Goal: Task Accomplishment & Management: Manage account settings

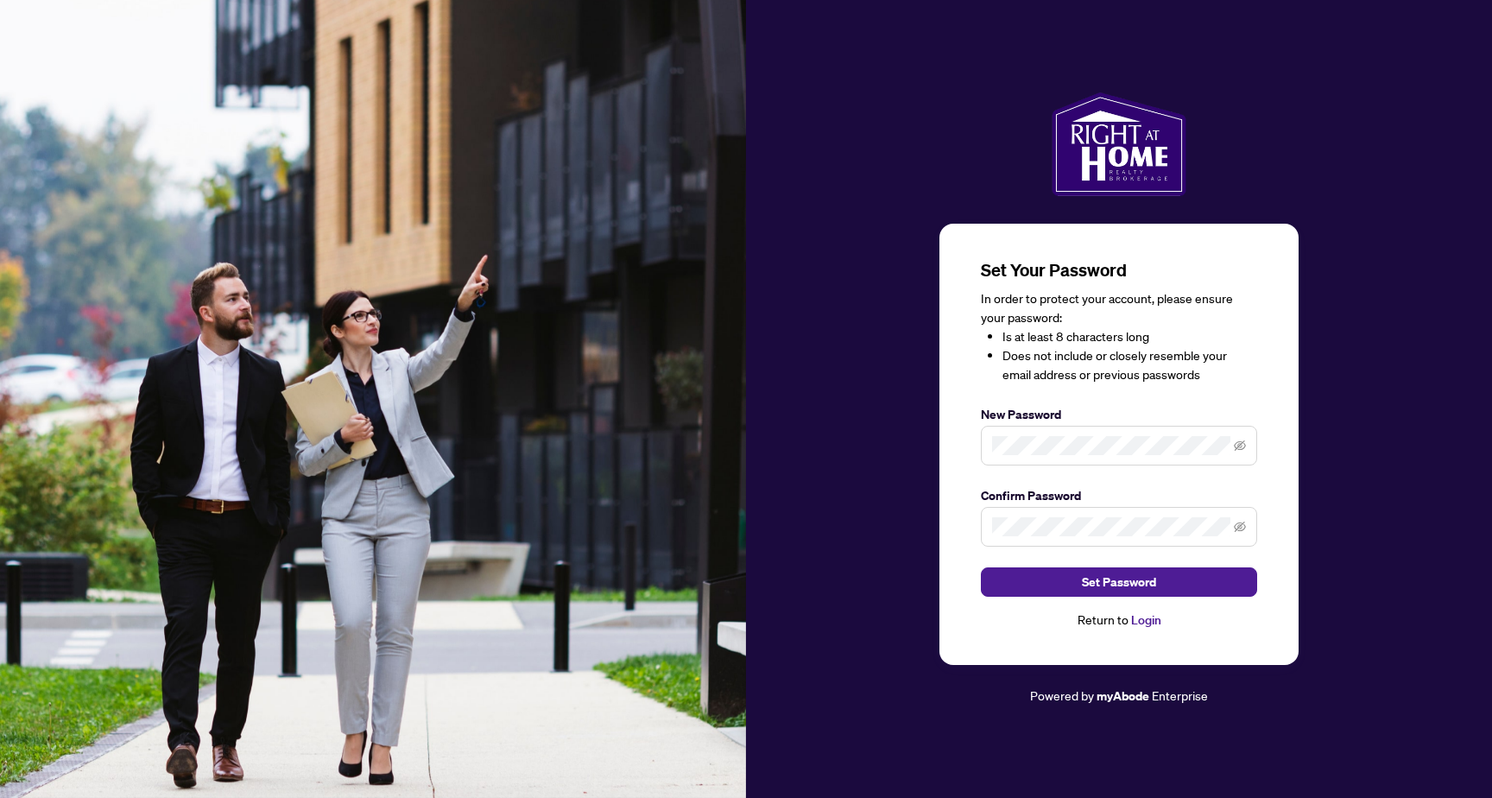
click at [1079, 433] on span at bounding box center [1119, 446] width 276 height 40
click at [1245, 446] on icon "eye-invisible" at bounding box center [1240, 445] width 12 height 10
click at [1121, 579] on span "Set Password" at bounding box center [1119, 582] width 74 height 28
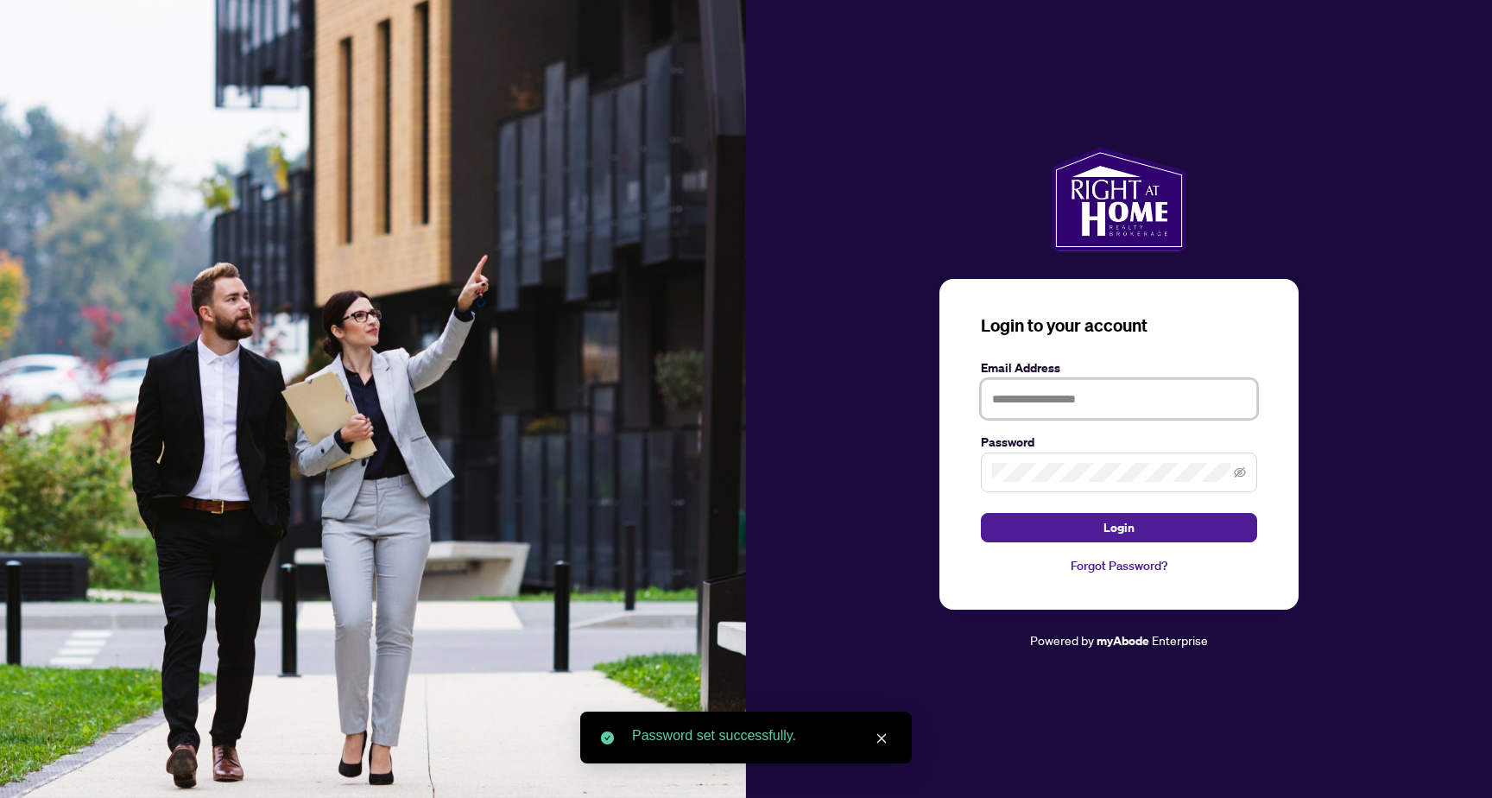
click at [1058, 402] on input "text" at bounding box center [1119, 399] width 276 height 40
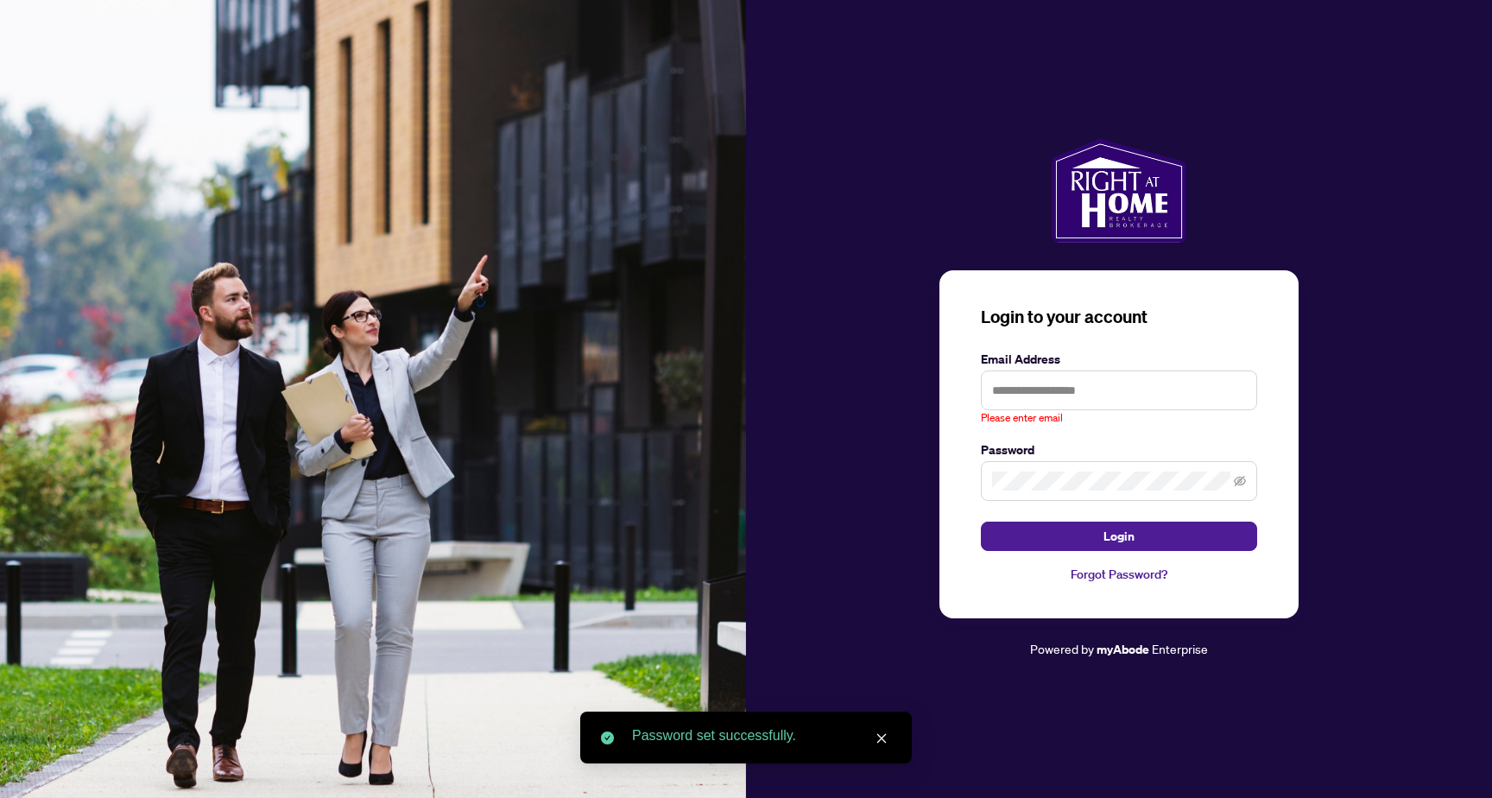
click at [976, 478] on div "Login to your account Email Address Please enter email Password Login Forgot Pa…" at bounding box center [1118, 444] width 359 height 348
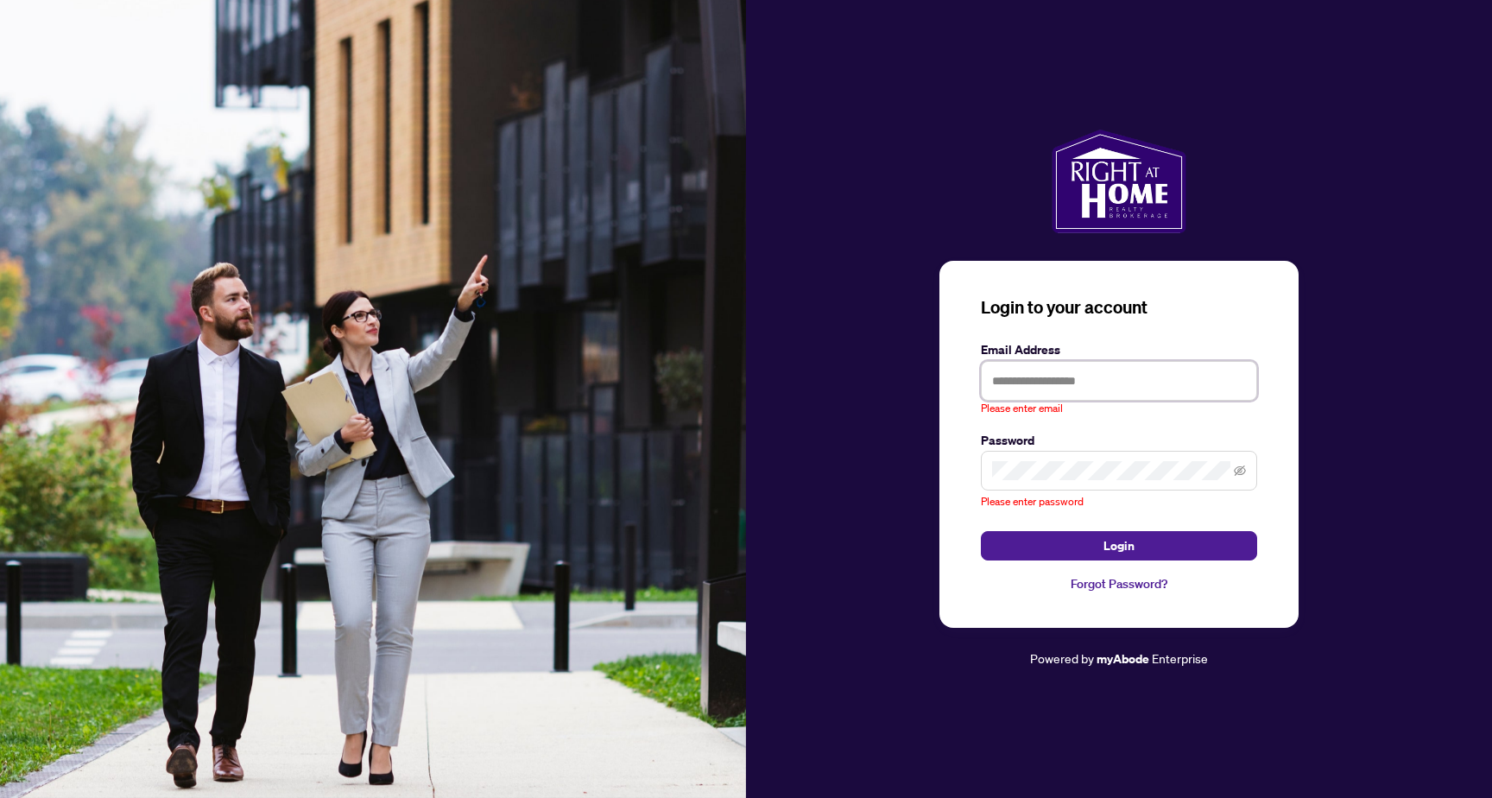
click at [1117, 376] on input "text" at bounding box center [1119, 381] width 276 height 40
paste input "**********"
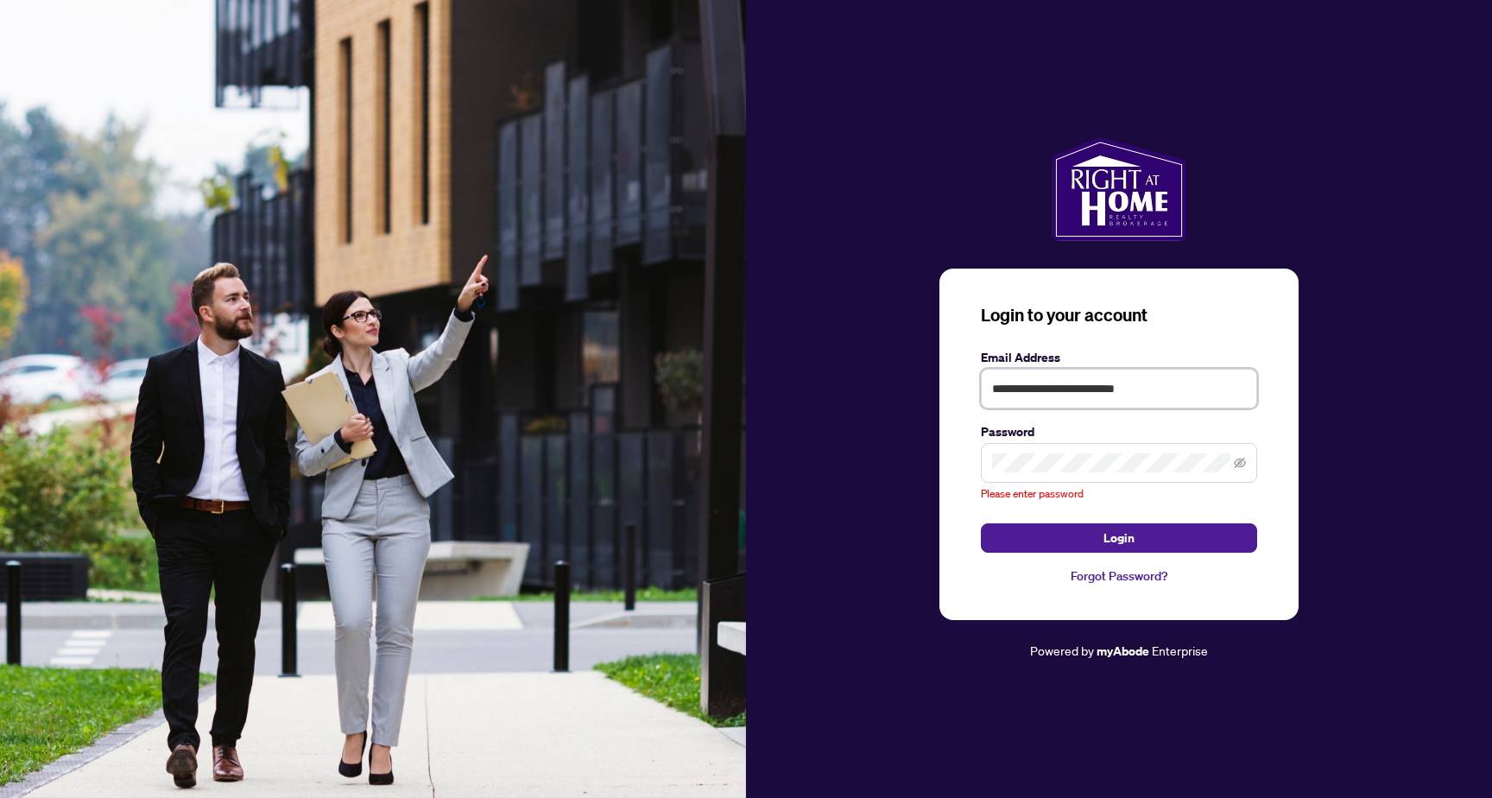
type input "**********"
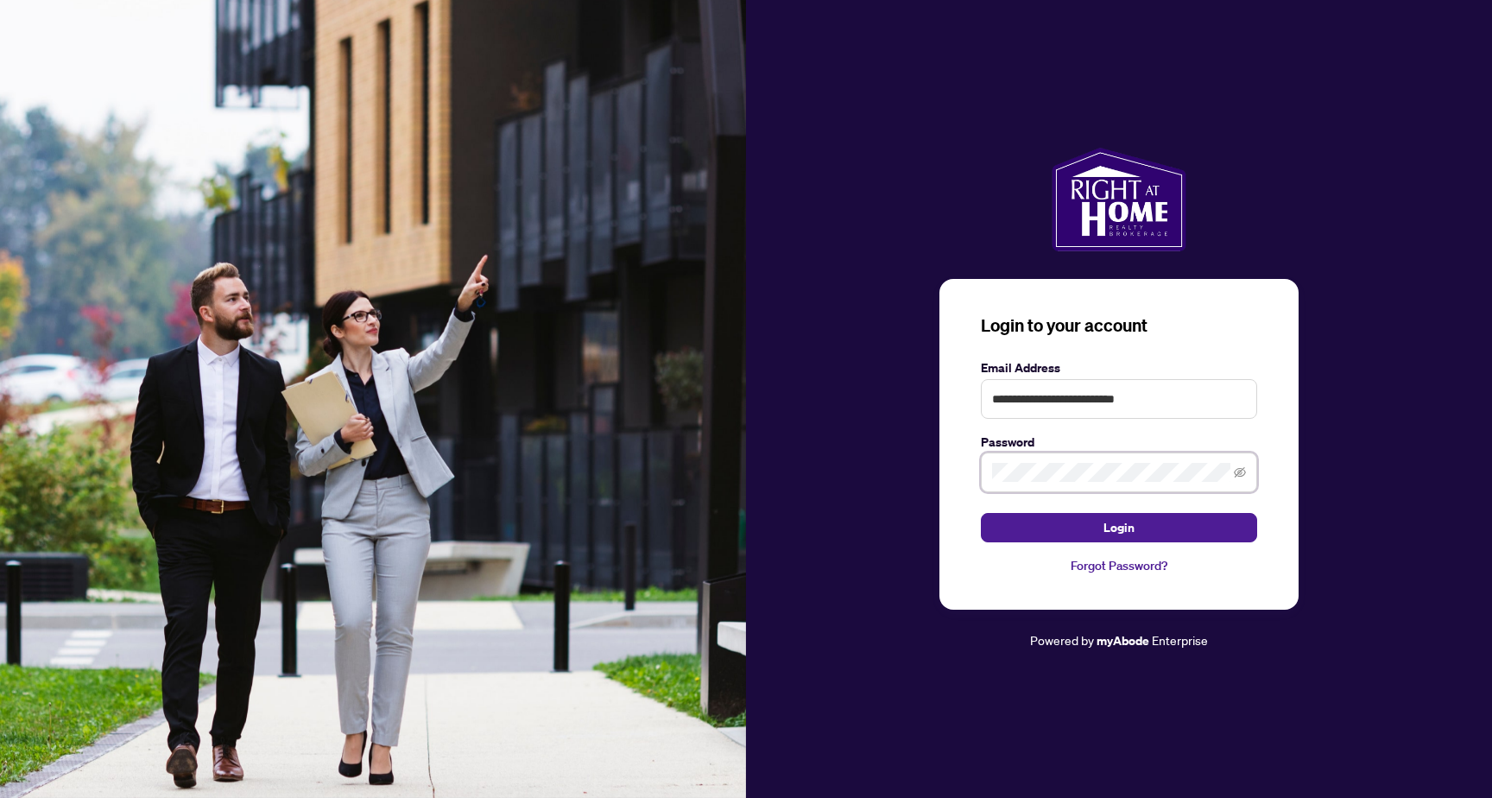
click at [981, 513] on button "Login" at bounding box center [1119, 527] width 276 height 29
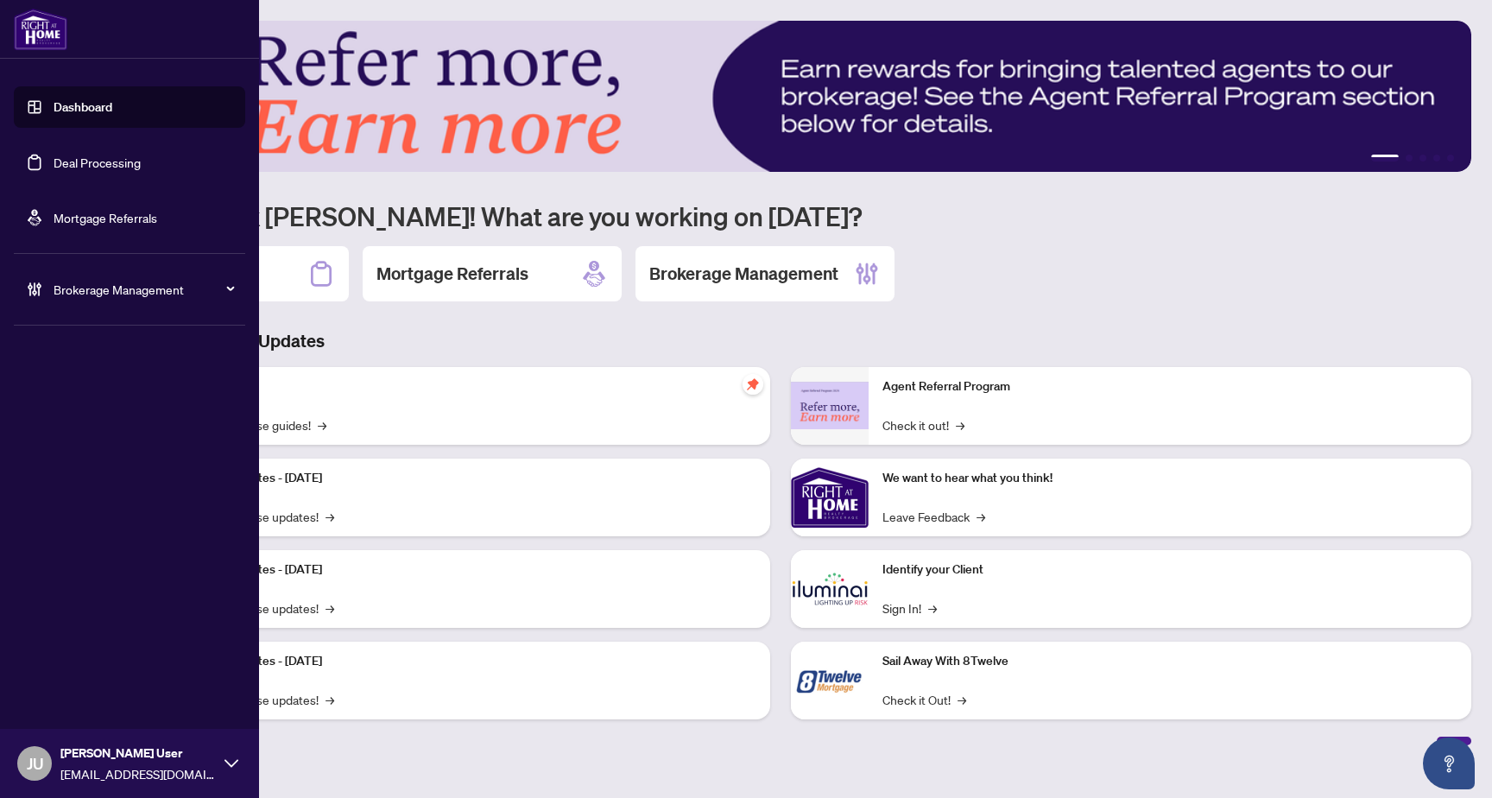
click at [170, 289] on span "Brokerage Management" at bounding box center [144, 289] width 180 height 19
click at [85, 408] on link "Manage Agents" at bounding box center [78, 414] width 85 height 16
